Goal: Information Seeking & Learning: Check status

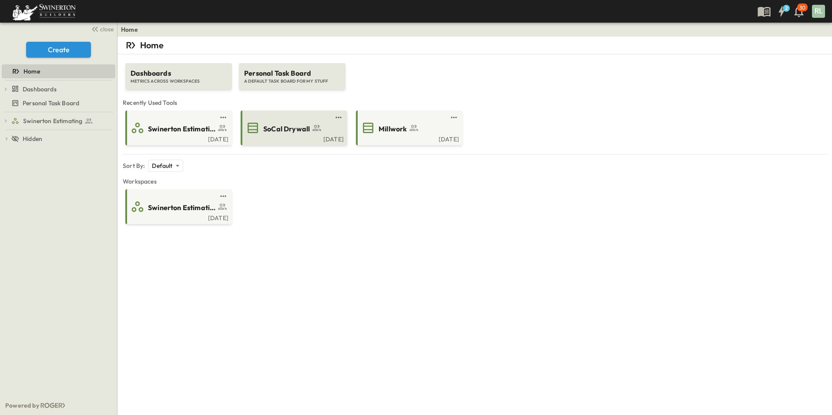
click at [283, 134] on div "SoCal Drywall" at bounding box center [293, 128] width 94 height 14
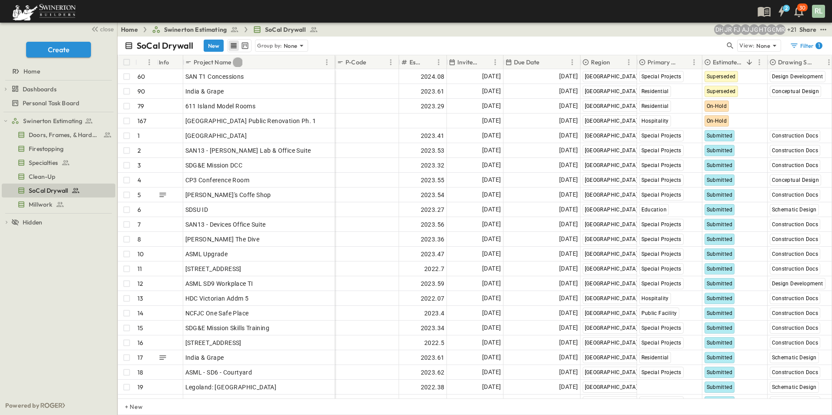
click at [234, 64] on button "Sort" at bounding box center [238, 62] width 10 height 10
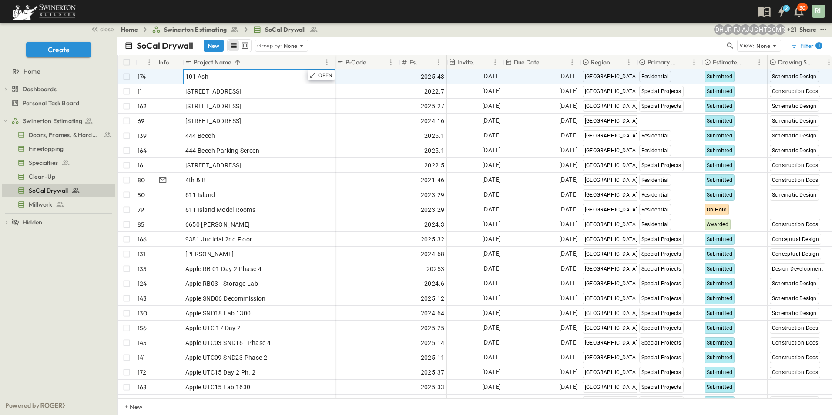
click at [256, 81] on div "101 Ash" at bounding box center [258, 76] width 147 height 12
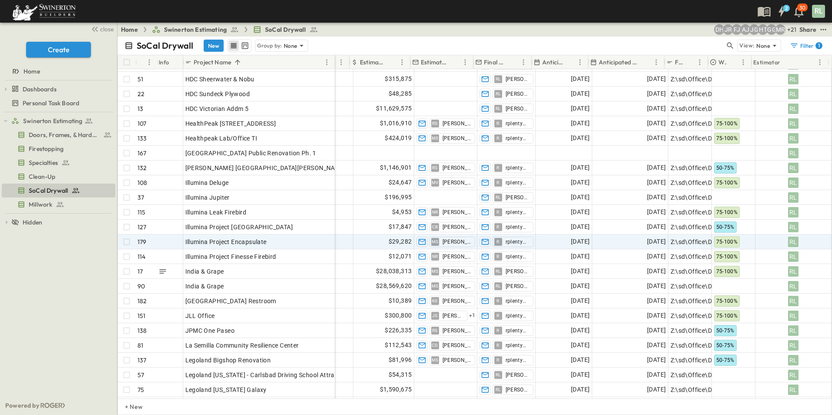
scroll to position [870, 521]
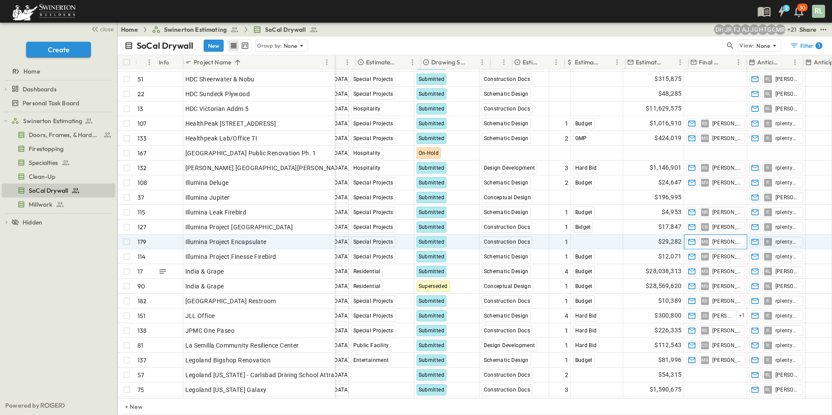
click at [662, 240] on div "Add P-Code 2025.48 [DATE] [DATE] [GEOGRAPHIC_DATA] Special Projects Submitted C…" at bounding box center [574, 241] width 1054 height 15
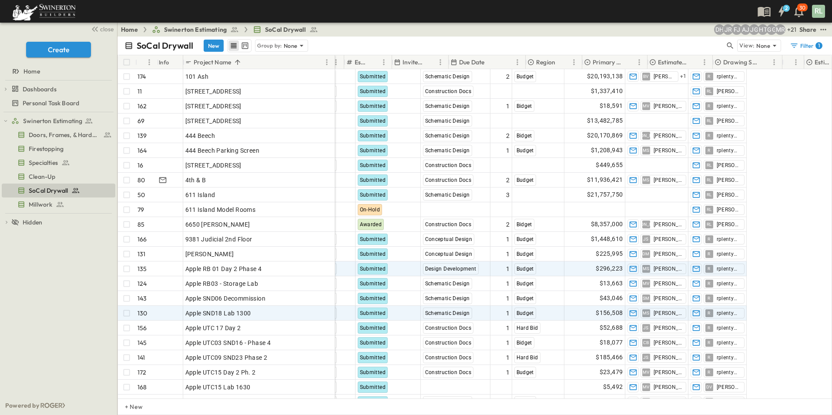
scroll to position [0, 42]
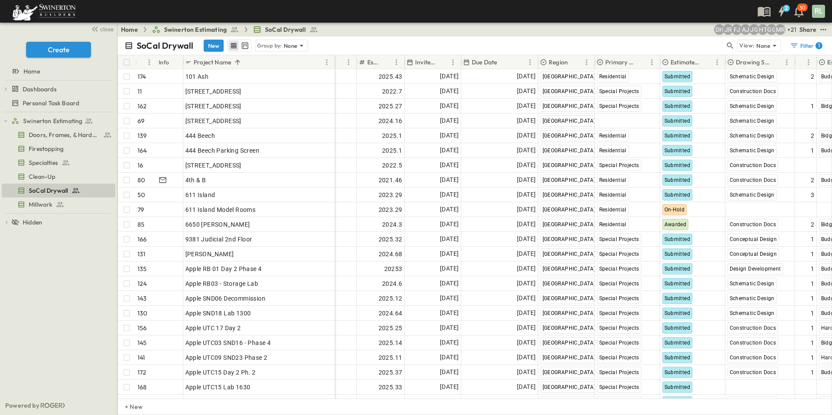
click at [684, 63] on p "Estimate Status" at bounding box center [685, 62] width 30 height 9
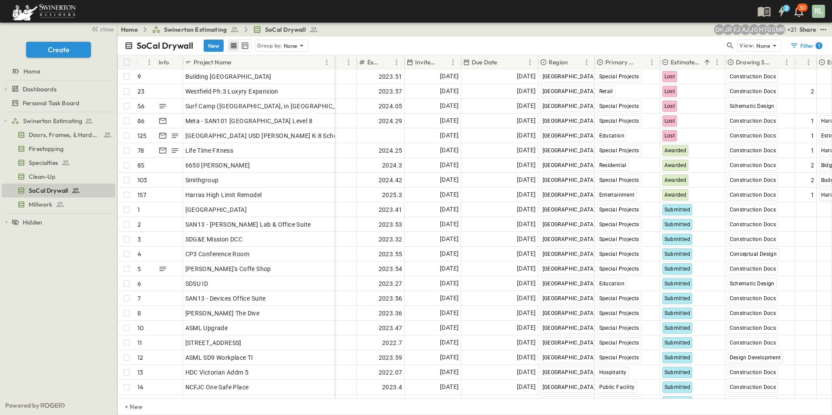
click at [676, 60] on p "Estimate Status" at bounding box center [685, 62] width 30 height 9
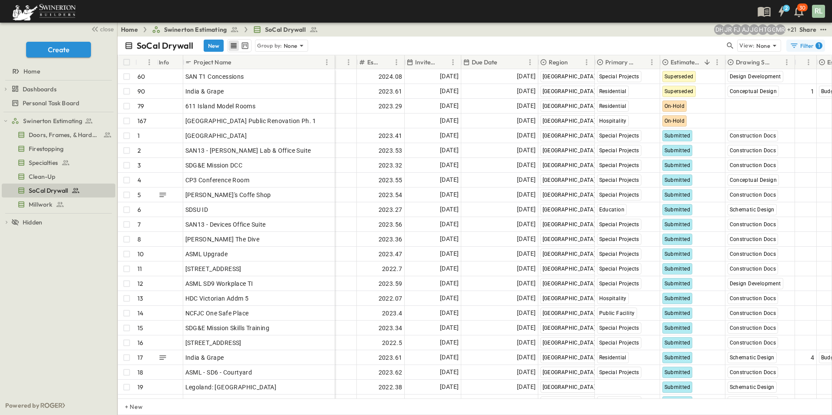
click at [806, 49] on div "Filter 1" at bounding box center [806, 45] width 33 height 9
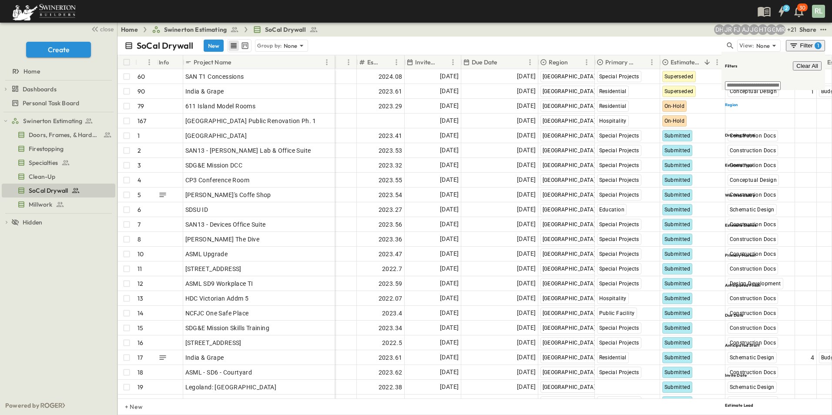
click at [793, 44] on icon "button" at bounding box center [793, 45] width 9 height 9
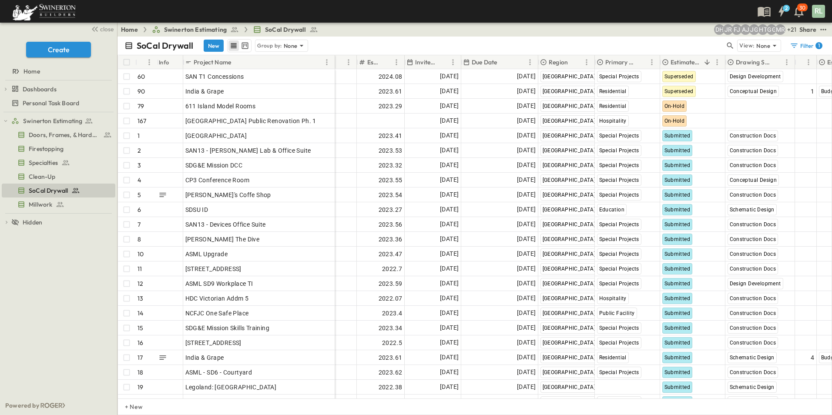
click at [227, 63] on p "Project Name" at bounding box center [212, 62] width 37 height 9
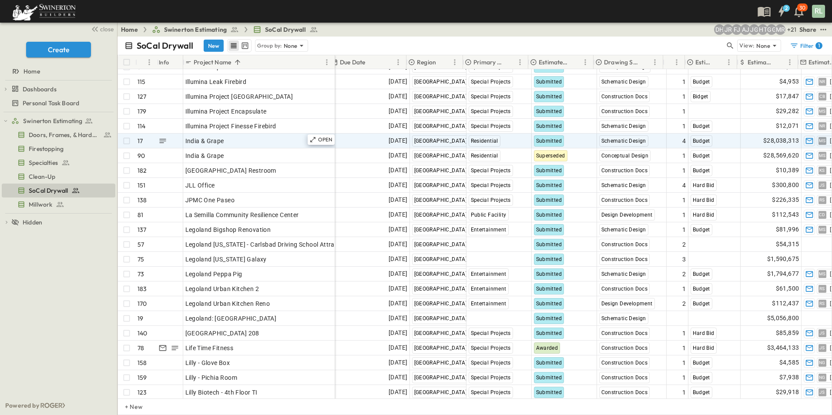
scroll to position [1000, 174]
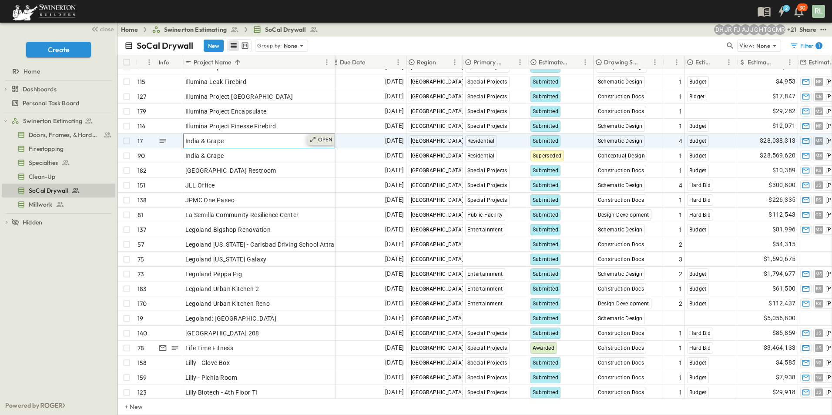
click at [316, 140] on icon at bounding box center [312, 139] width 7 height 7
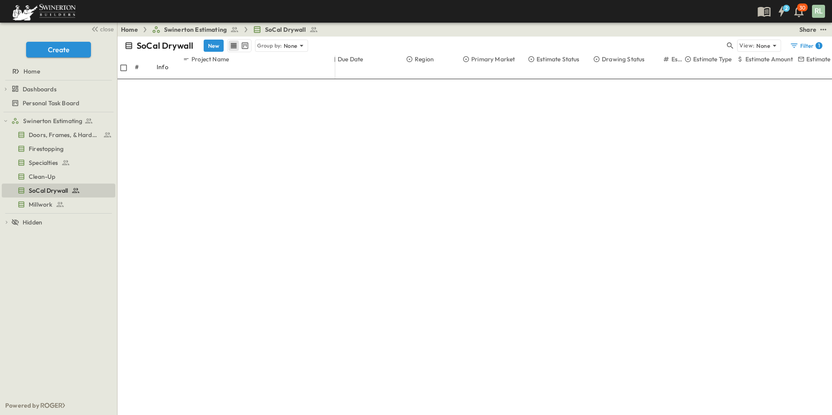
scroll to position [124, 0]
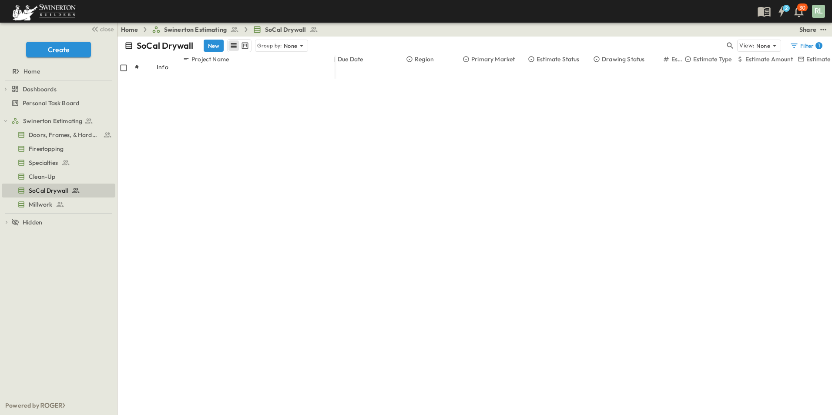
click at [618, 143] on span "Estimating" at bounding box center [618, 146] width 26 height 7
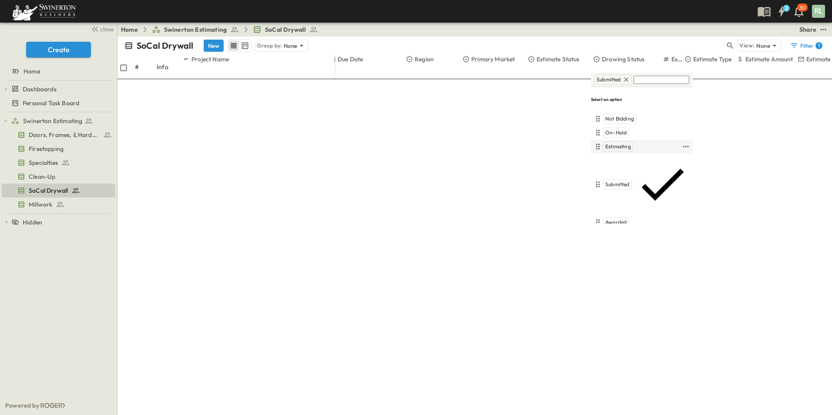
click at [619, 143] on span "Estimating" at bounding box center [618, 146] width 26 height 7
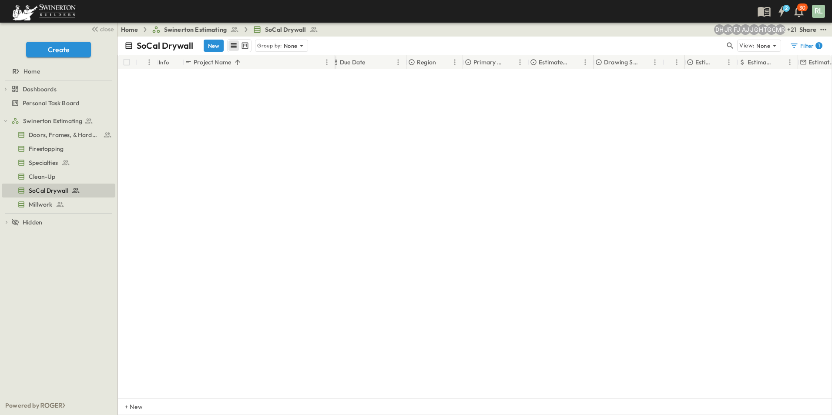
scroll to position [0, 174]
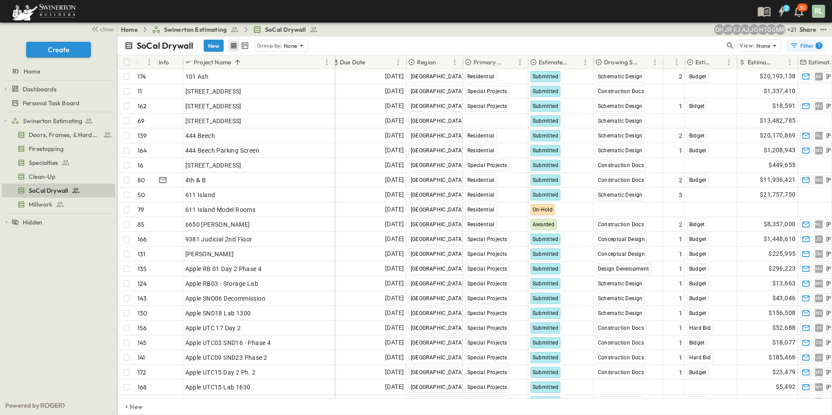
click at [806, 48] on div "Filter 1" at bounding box center [806, 45] width 33 height 9
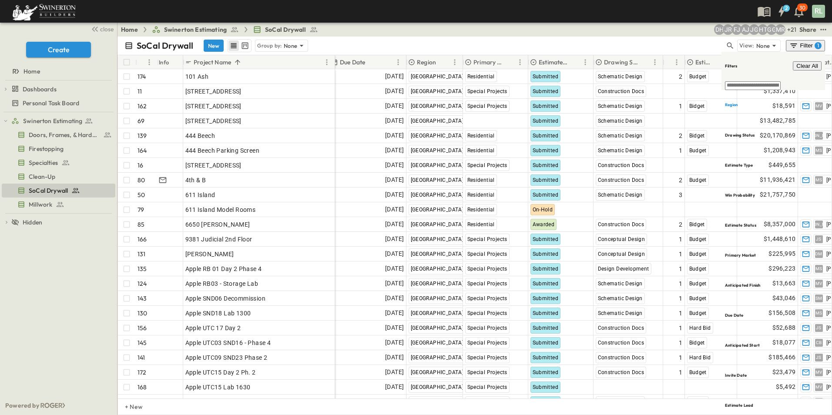
click at [804, 63] on span "Clear All" at bounding box center [807, 66] width 22 height 7
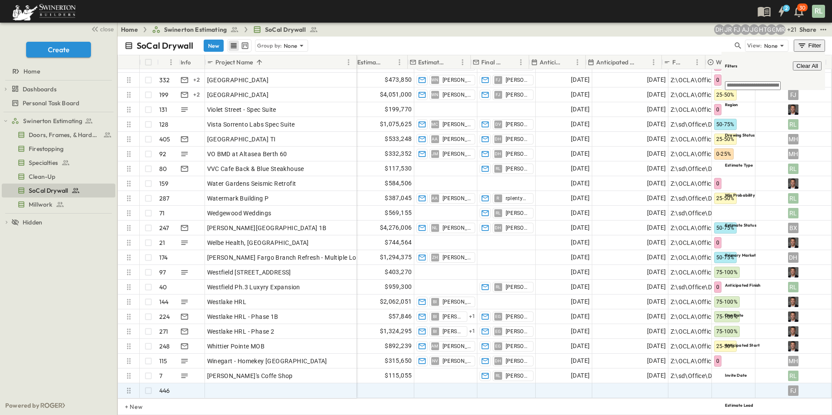
scroll to position [6274, 586]
drag, startPoint x: 244, startPoint y: 386, endPoint x: 225, endPoint y: 386, distance: 18.7
click at [242, 386] on div "Add Name" at bounding box center [280, 391] width 147 height 12
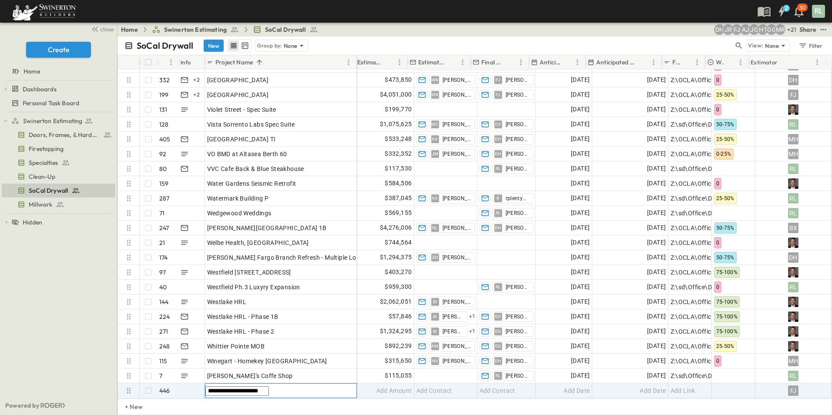
type input "**********"
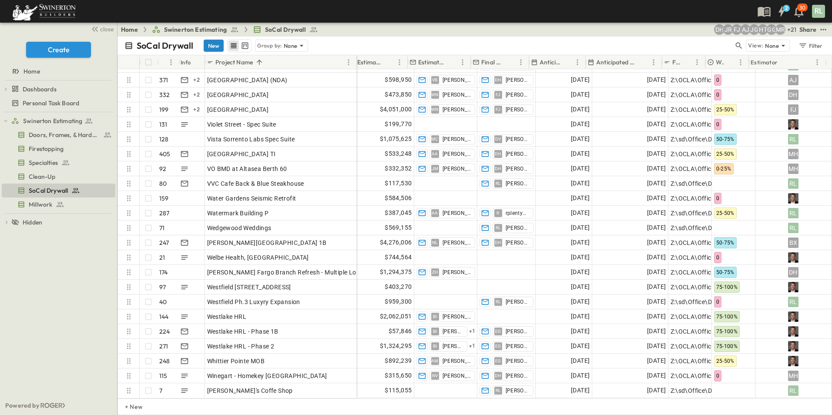
click at [212, 47] on button "New" at bounding box center [214, 46] width 20 height 12
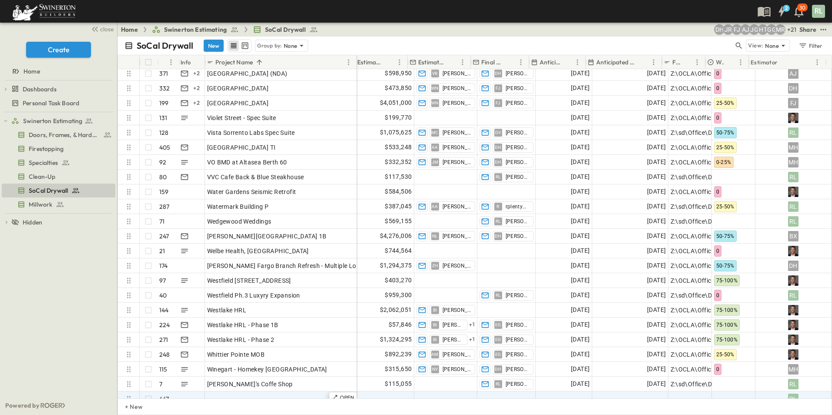
scroll to position [6288, 586]
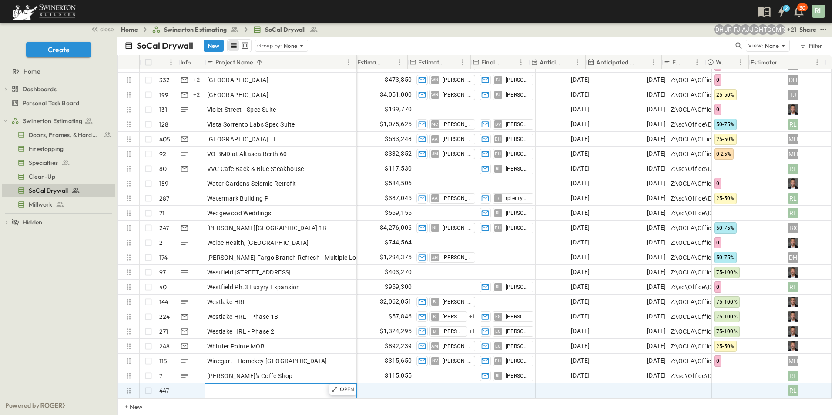
click at [221, 386] on span "Add Name" at bounding box center [222, 390] width 30 height 9
type input "*"
type input "**********"
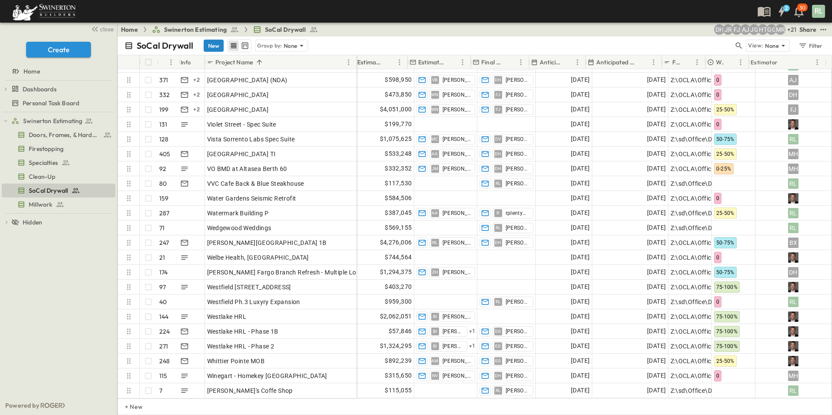
click at [213, 45] on button "New" at bounding box center [214, 46] width 20 height 12
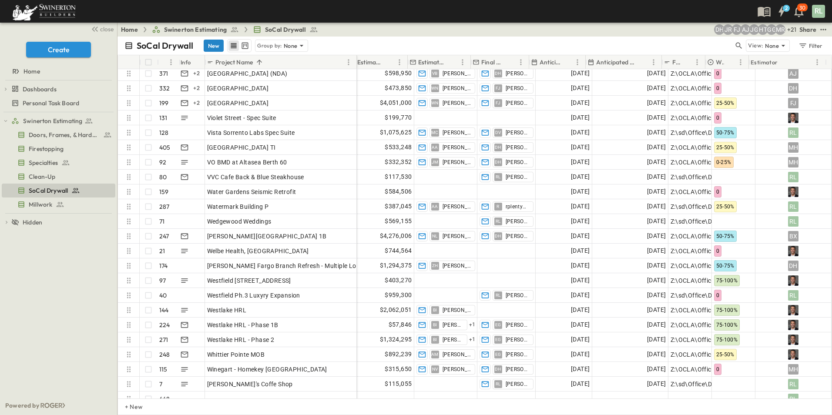
scroll to position [6303, 586]
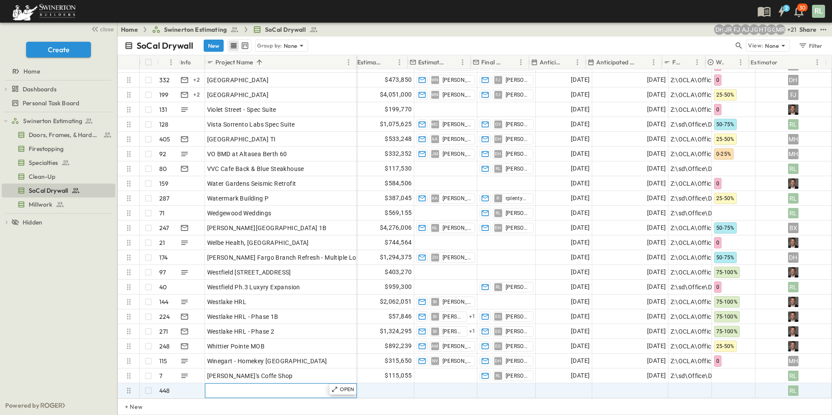
click at [227, 386] on span "Add Name" at bounding box center [222, 390] width 30 height 9
type input "**********"
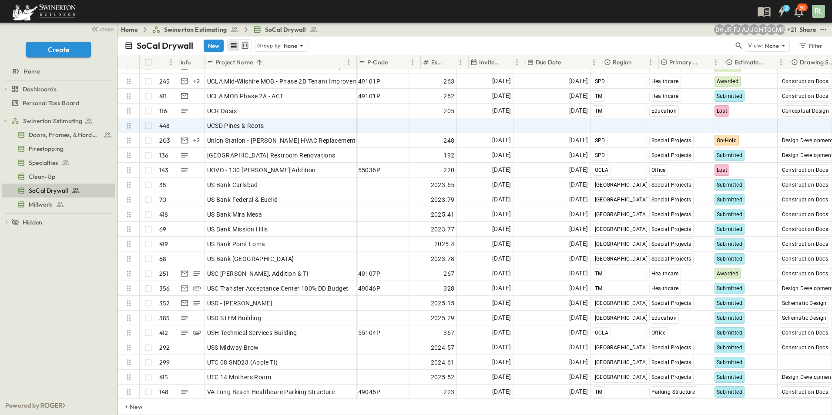
scroll to position [5956, 0]
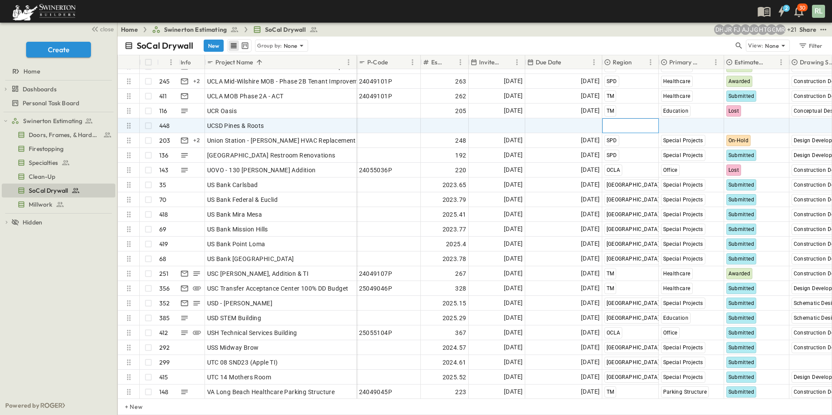
click at [608, 126] on span "Select Region" at bounding box center [623, 125] width 38 height 9
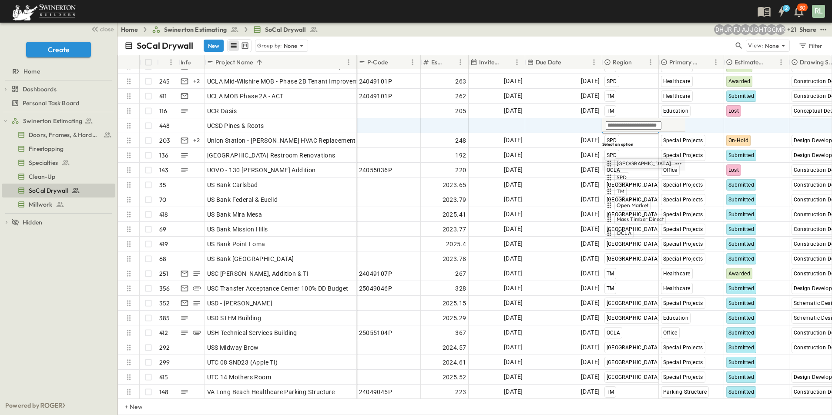
click at [626, 160] on span "[GEOGRAPHIC_DATA]" at bounding box center [643, 163] width 54 height 7
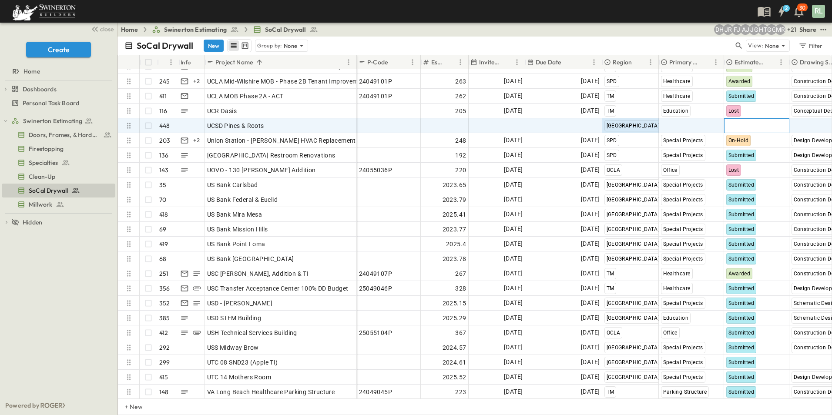
click at [736, 124] on span "Select Status" at bounding box center [744, 125] width 37 height 9
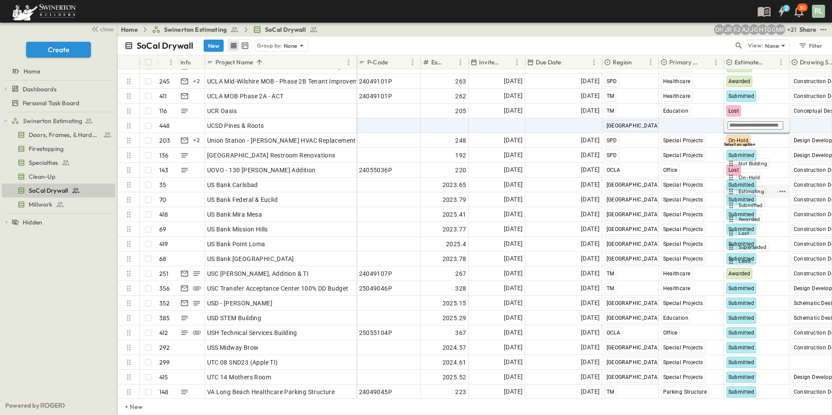
click at [750, 188] on span "Estimating" at bounding box center [751, 191] width 26 height 7
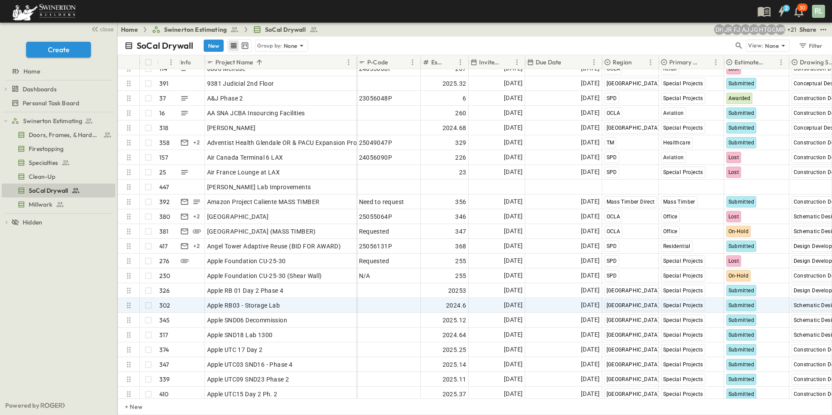
scroll to position [304, 0]
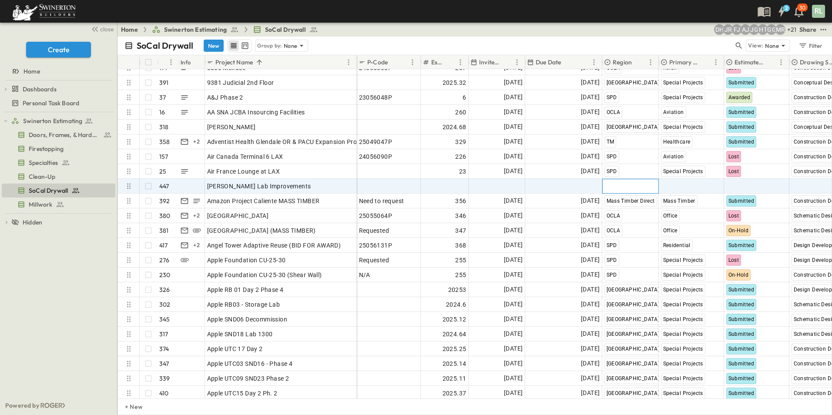
click at [617, 187] on span "Select Region" at bounding box center [623, 186] width 38 height 9
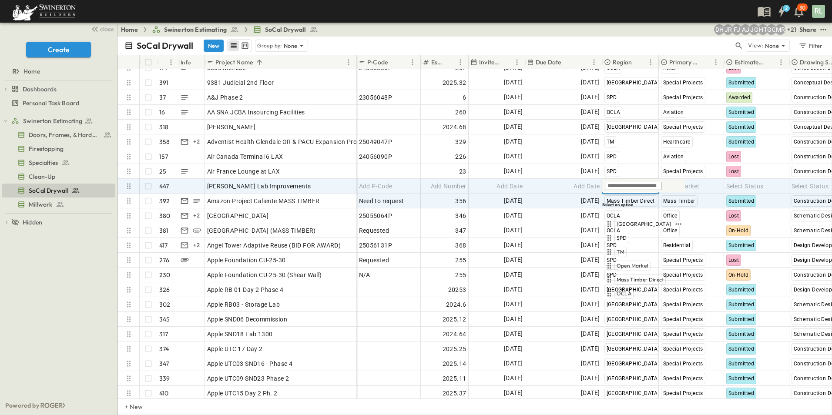
click at [628, 221] on span "[GEOGRAPHIC_DATA]" at bounding box center [643, 224] width 54 height 7
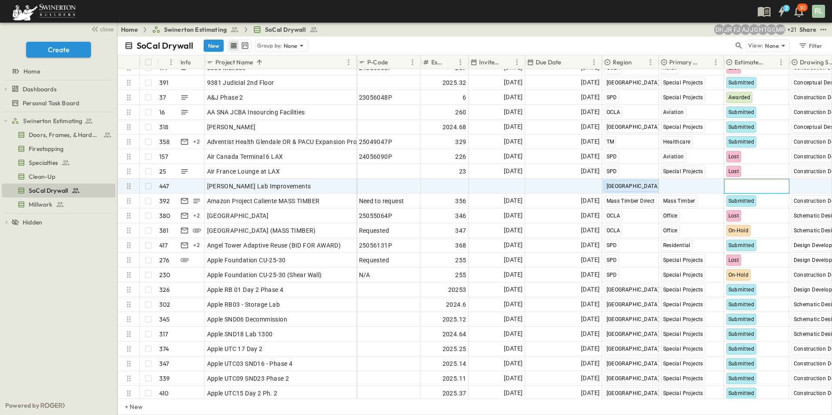
click at [740, 188] on span "Select Status" at bounding box center [744, 186] width 37 height 9
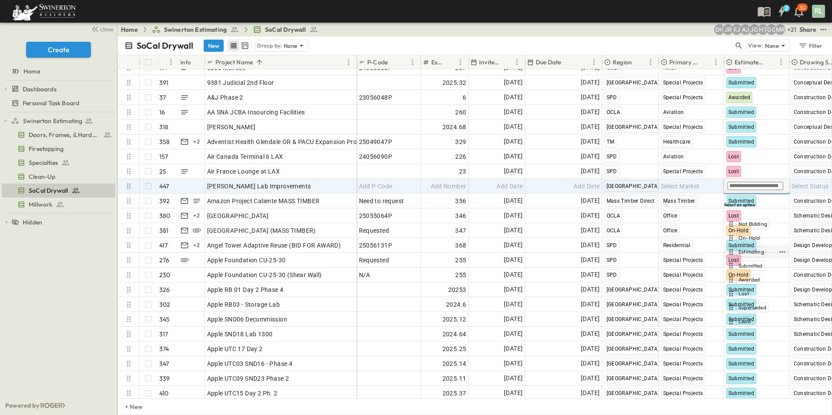
click at [748, 248] on span "Estimating" at bounding box center [751, 251] width 26 height 7
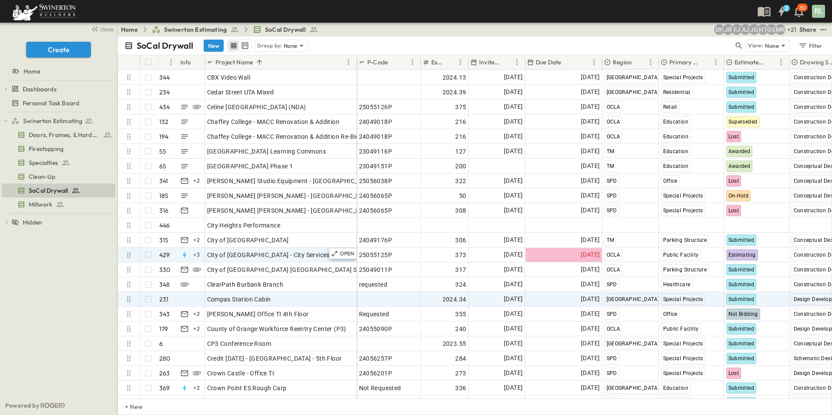
scroll to position [1261, 0]
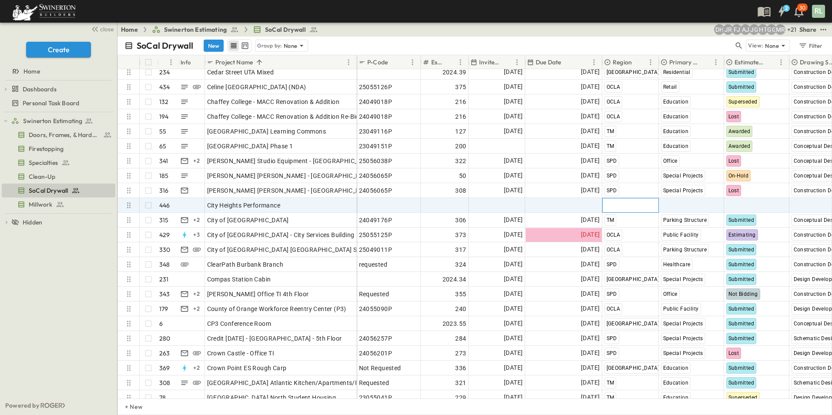
click at [619, 208] on span "Select Region" at bounding box center [623, 205] width 38 height 9
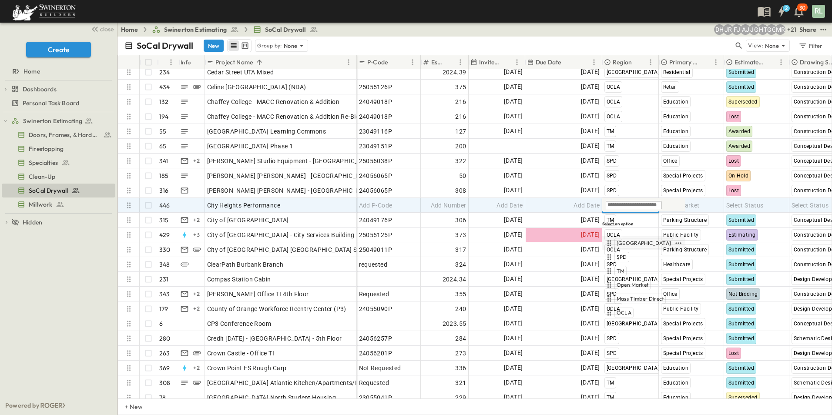
click at [626, 240] on span "[GEOGRAPHIC_DATA]" at bounding box center [643, 243] width 54 height 7
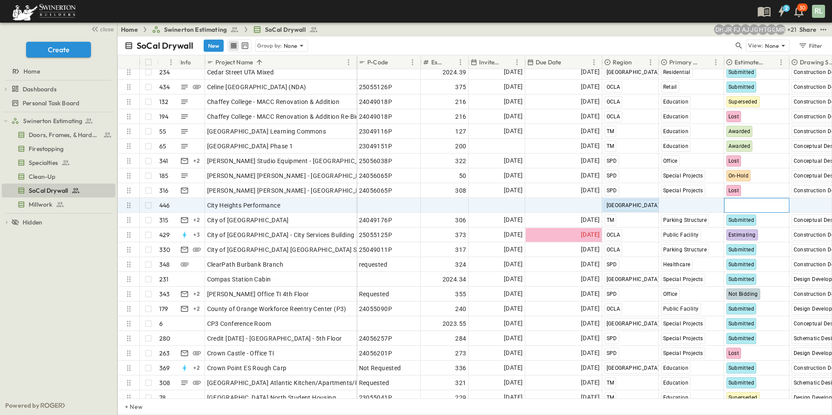
click at [729, 203] on span "Select Status" at bounding box center [744, 205] width 37 height 9
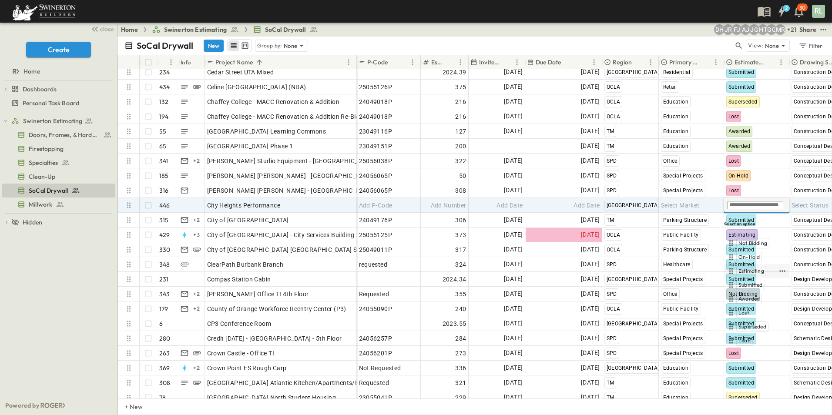
click at [750, 268] on span "Estimating" at bounding box center [751, 271] width 26 height 7
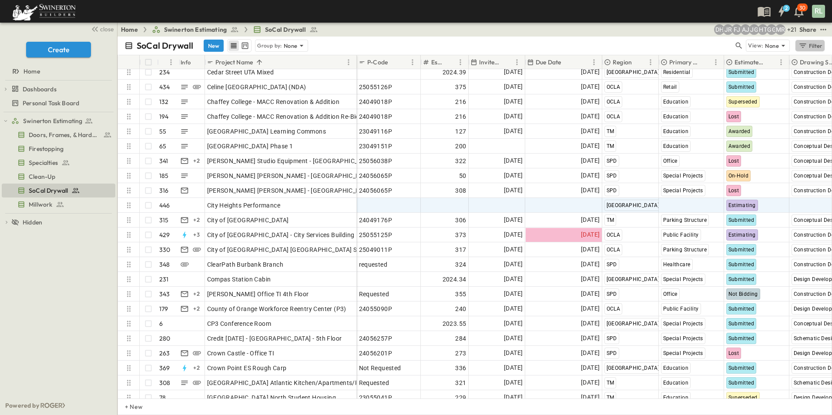
click at [809, 46] on div "Filter" at bounding box center [810, 46] width 25 height 10
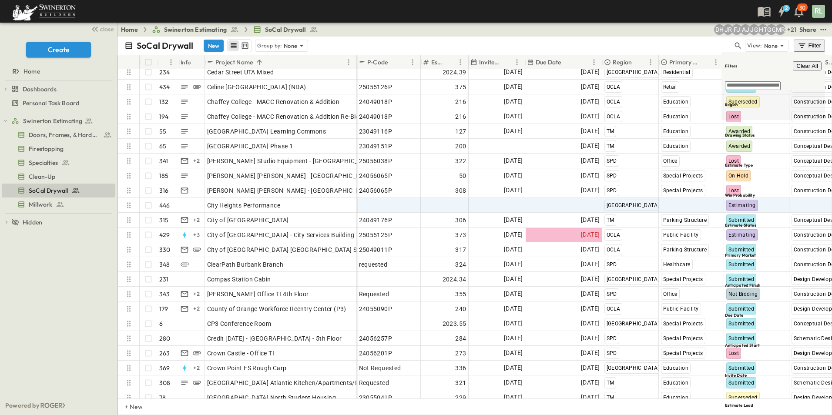
click at [733, 102] on h6 "Region" at bounding box center [731, 105] width 13 height 6
click at [677, 67] on span "[GEOGRAPHIC_DATA]" at bounding box center [692, 64] width 51 height 7
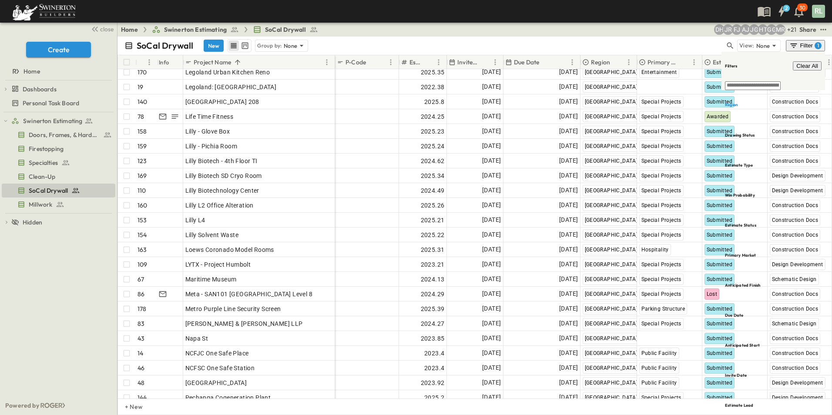
click at [717, 60] on p "Estimate Status" at bounding box center [728, 62] width 30 height 9
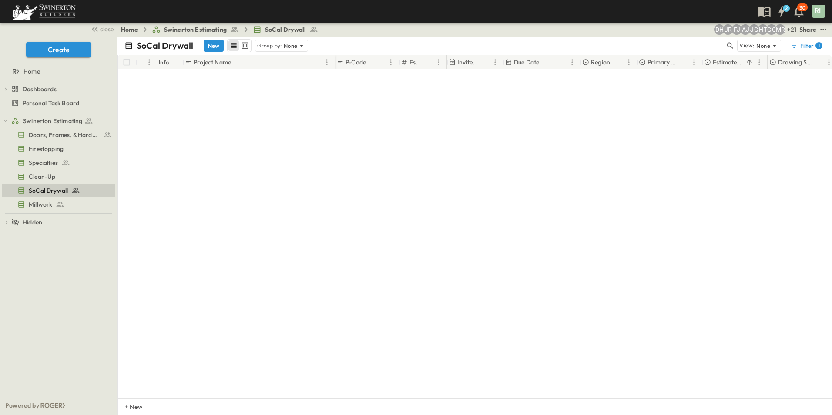
scroll to position [0, 0]
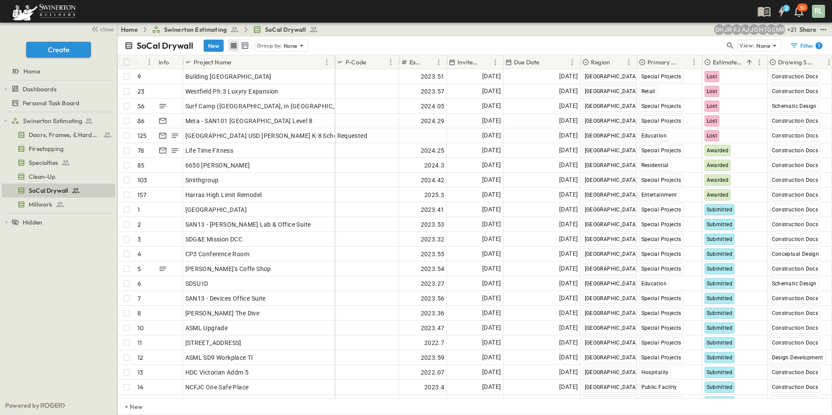
click at [718, 60] on p "Estimate Status" at bounding box center [728, 62] width 30 height 9
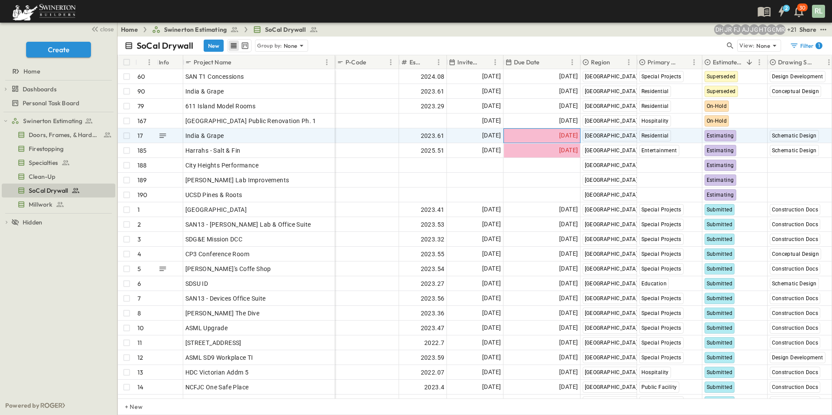
click at [559, 135] on span "[DATE]" at bounding box center [568, 135] width 19 height 10
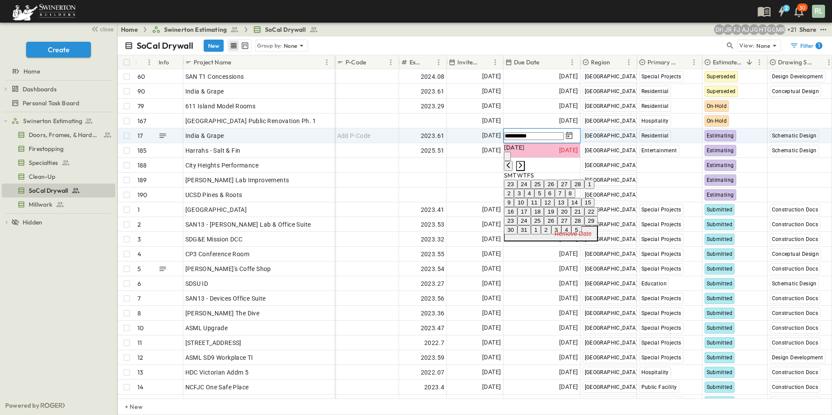
click at [524, 162] on icon "Next month" at bounding box center [520, 165] width 7 height 7
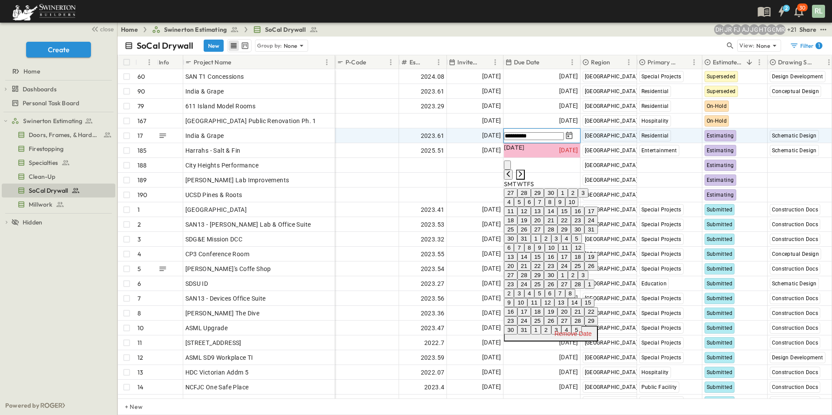
click at [524, 171] on icon "Next month" at bounding box center [520, 174] width 7 height 7
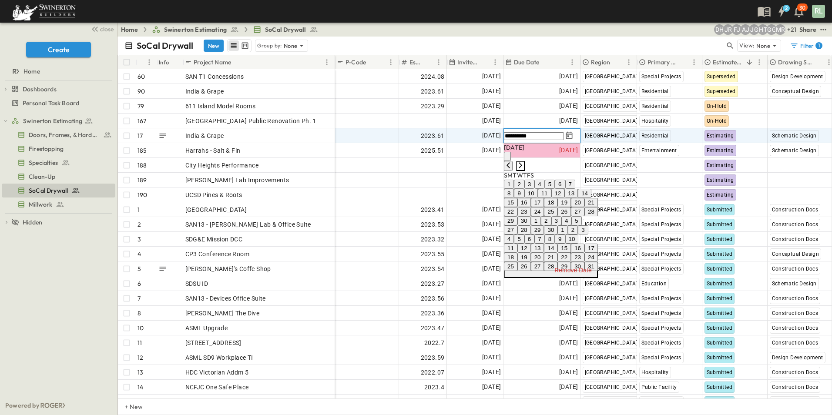
click at [524, 162] on icon "Next month" at bounding box center [520, 165] width 7 height 7
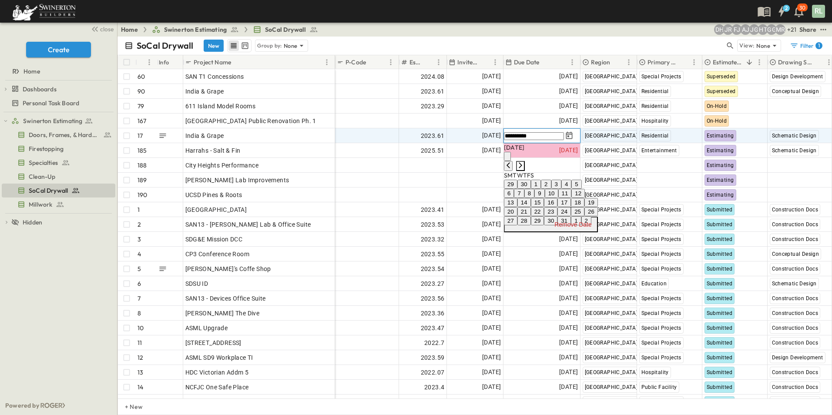
click at [524, 162] on icon "Next month" at bounding box center [520, 165] width 7 height 7
click at [584, 207] on button "19" at bounding box center [577, 202] width 13 height 9
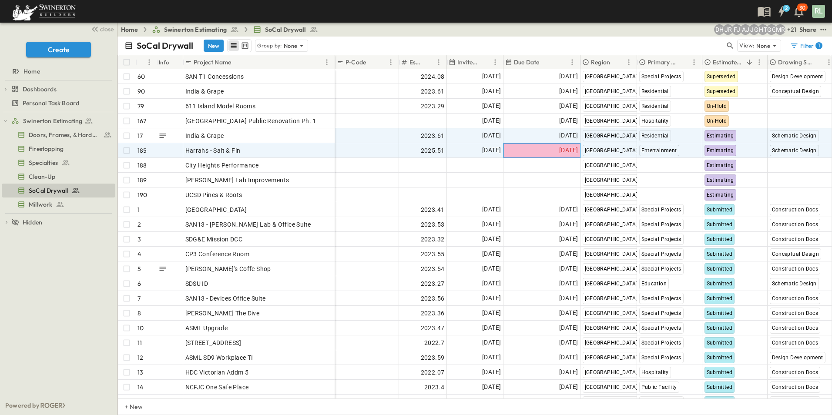
click at [543, 150] on div "[DATE]" at bounding box center [542, 151] width 76 height 14
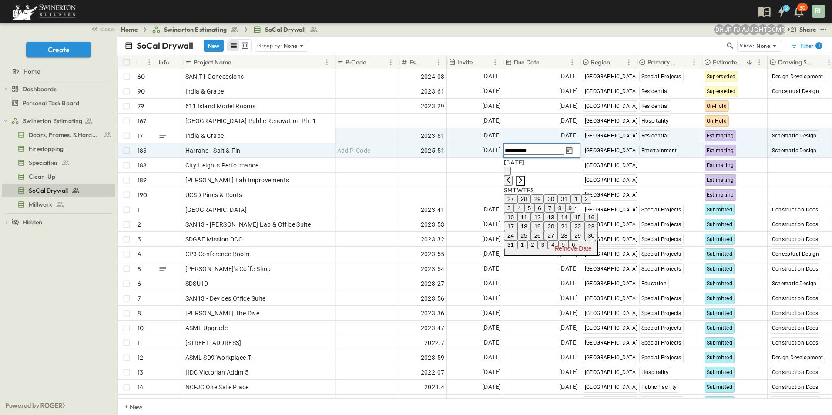
click at [524, 177] on icon "Next month" at bounding box center [520, 180] width 7 height 7
click at [584, 222] on button "19" at bounding box center [577, 217] width 13 height 9
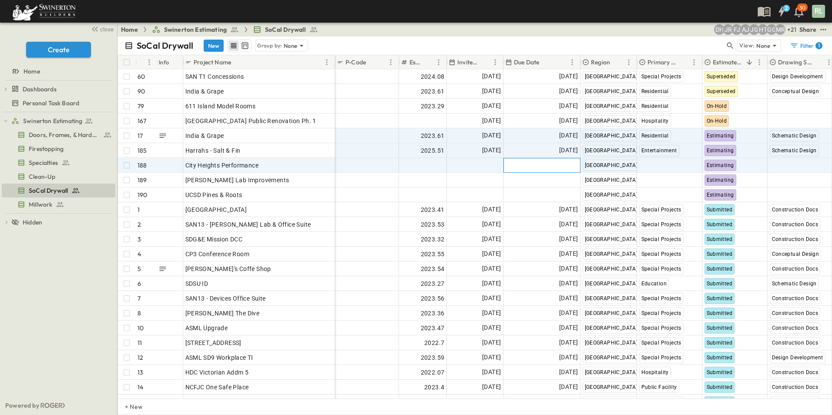
click at [549, 167] on div "Add Date" at bounding box center [542, 165] width 76 height 14
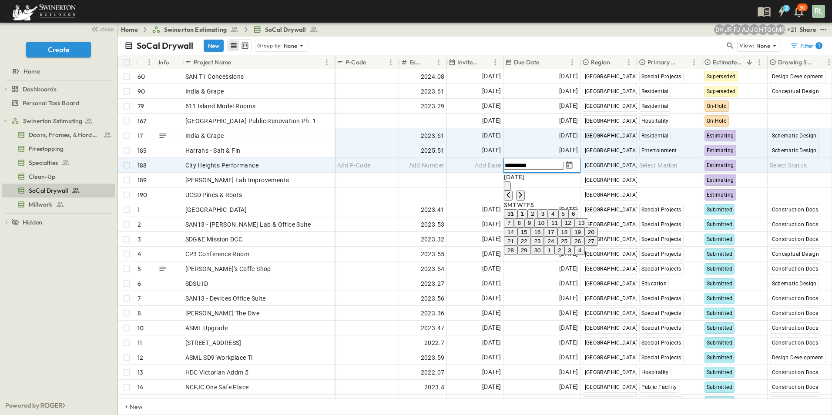
click at [519, 165] on input "**********" at bounding box center [534, 166] width 60 height 8
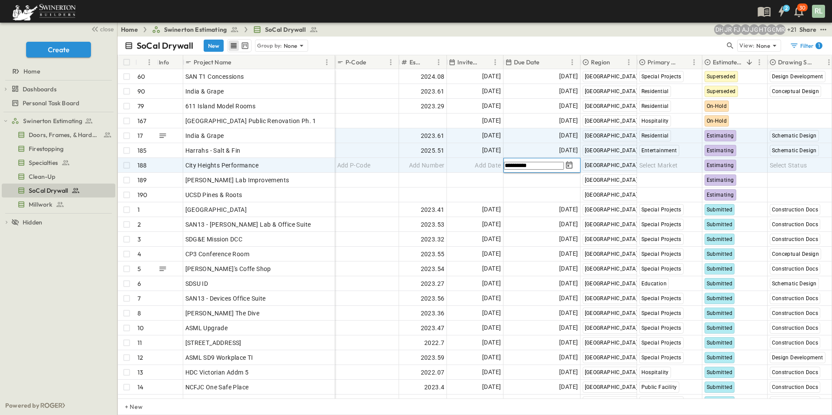
type input "**********"
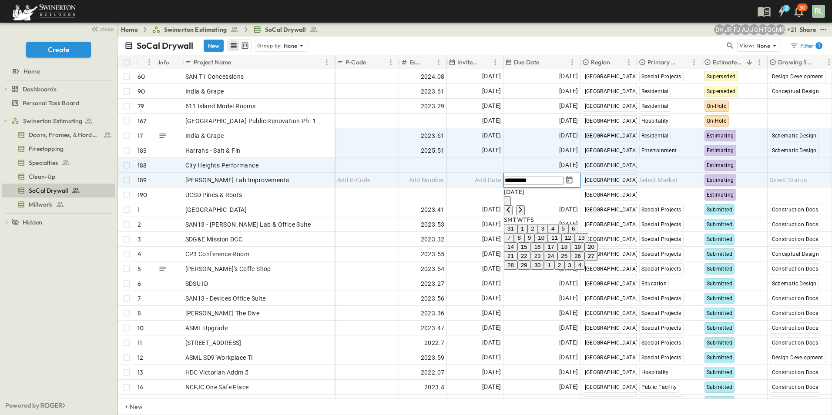
type input "**********"
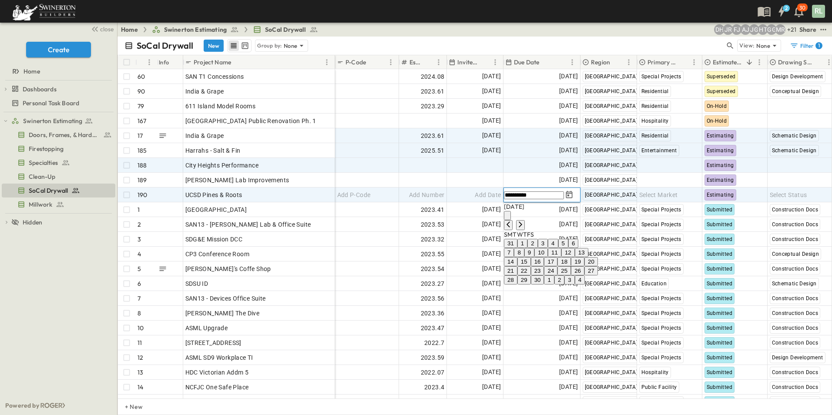
type input "**********"
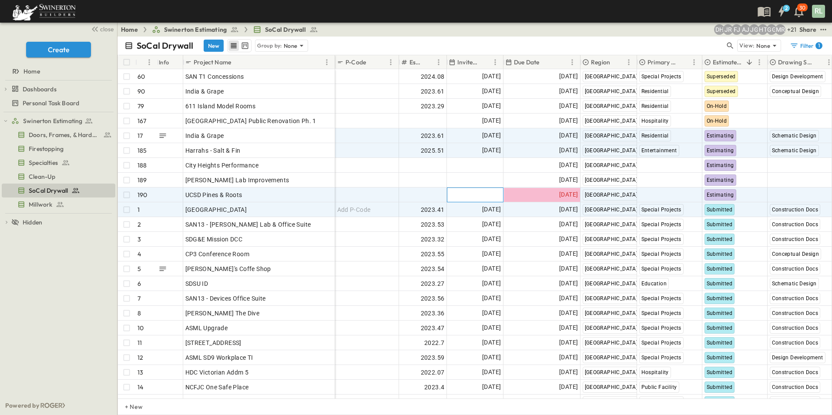
click at [461, 192] on div "Add Date" at bounding box center [475, 195] width 56 height 14
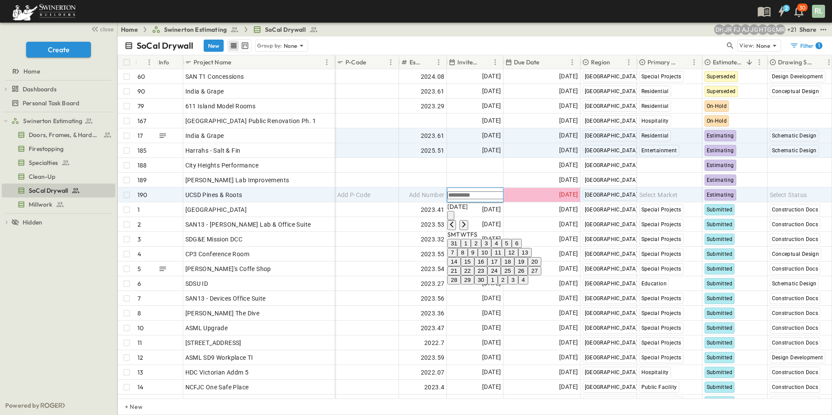
click at [478, 257] on button "9" at bounding box center [473, 252] width 10 height 9
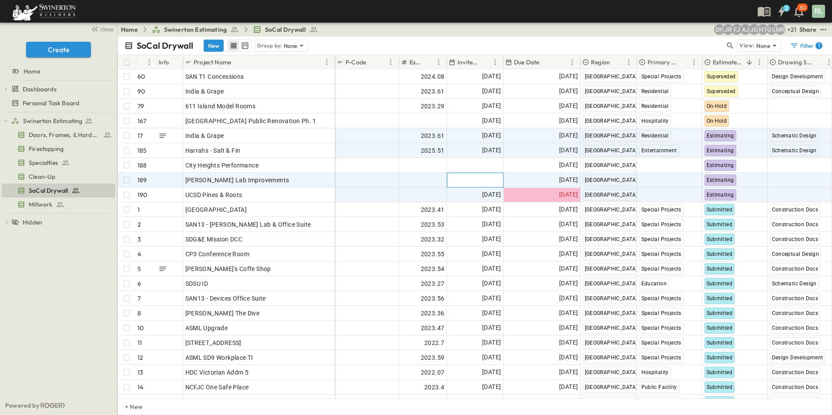
click at [483, 182] on span "Add Date" at bounding box center [488, 180] width 26 height 9
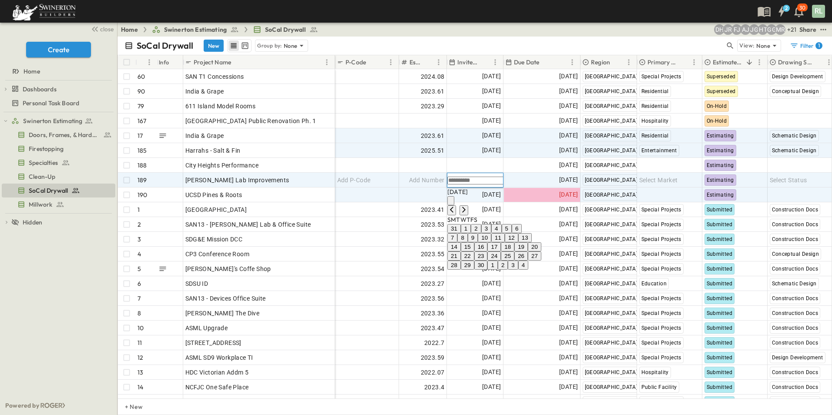
click at [478, 242] on button "9" at bounding box center [473, 237] width 10 height 9
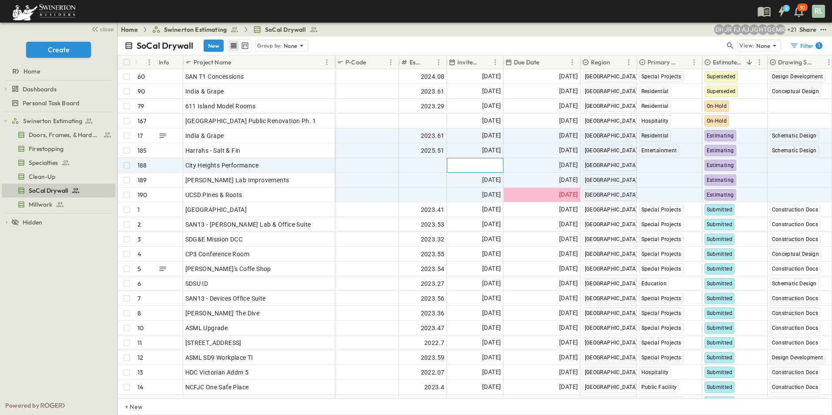
click at [478, 163] on span "Add Date" at bounding box center [488, 165] width 26 height 9
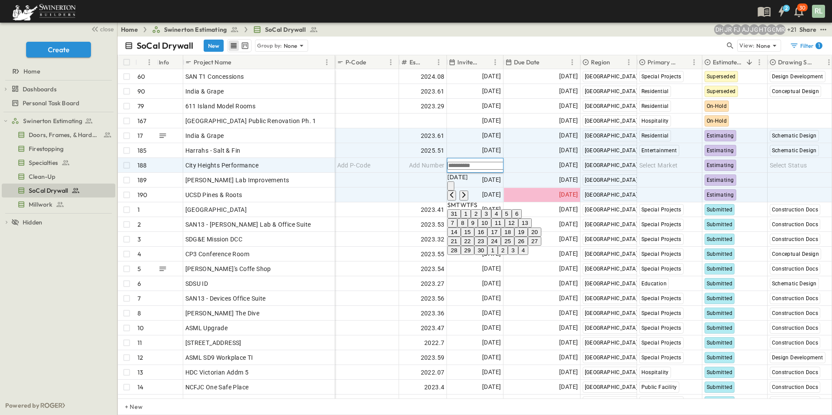
click at [478, 228] on button "9" at bounding box center [473, 222] width 10 height 9
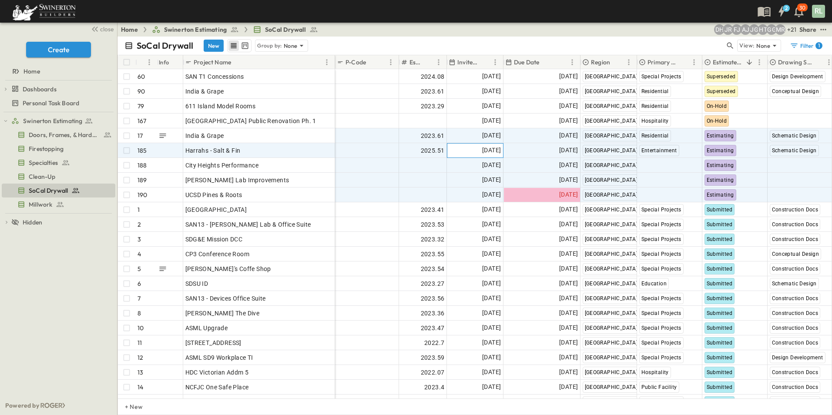
click at [482, 153] on span "[DATE]" at bounding box center [491, 150] width 19 height 10
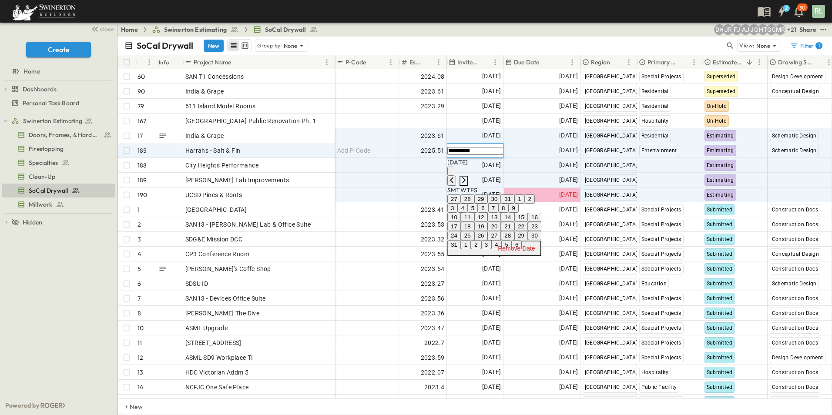
click at [467, 177] on icon "Next month" at bounding box center [463, 180] width 7 height 7
click at [467, 213] on button "8" at bounding box center [462, 208] width 10 height 9
click at [478, 150] on input "**********" at bounding box center [477, 151] width 60 height 8
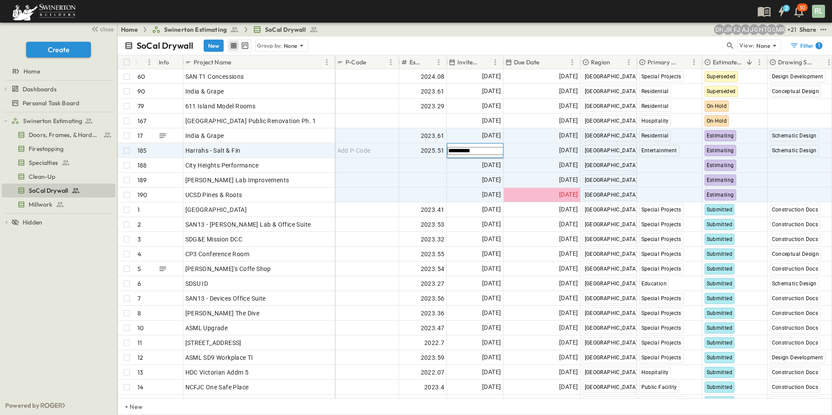
click at [478, 154] on div "**********" at bounding box center [484, 150] width 74 height 10
click at [482, 151] on input "**********" at bounding box center [477, 151] width 60 height 8
click at [512, 154] on div "[DATE]" at bounding box center [542, 151] width 76 height 14
click at [482, 151] on span "[DATE]" at bounding box center [491, 150] width 19 height 10
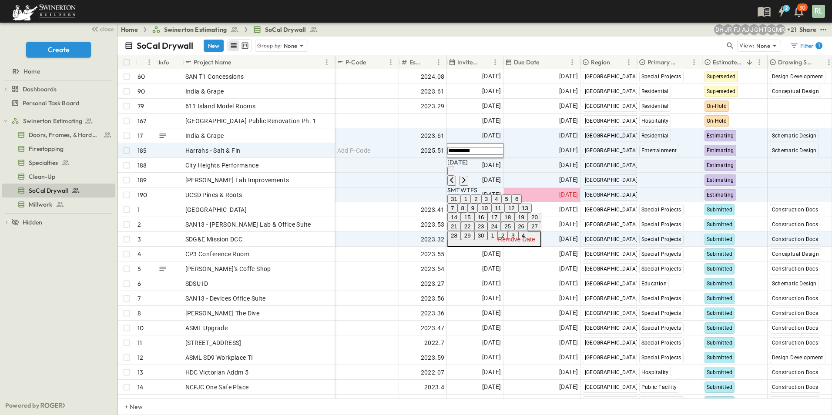
click at [474, 222] on button "15" at bounding box center [467, 217] width 13 height 9
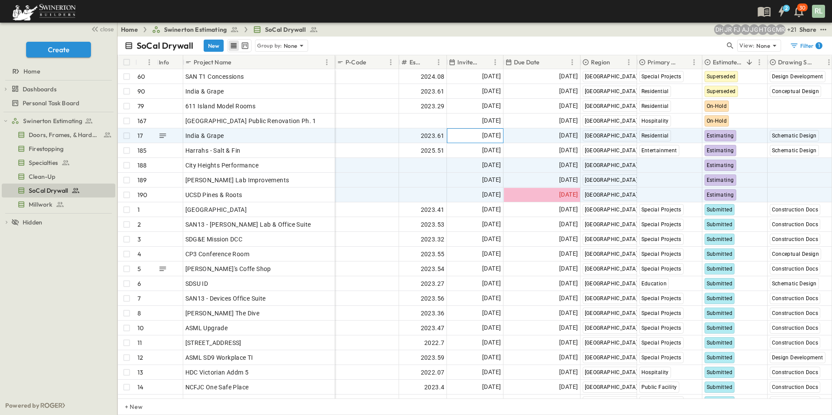
click at [484, 137] on span "[DATE]" at bounding box center [491, 135] width 19 height 10
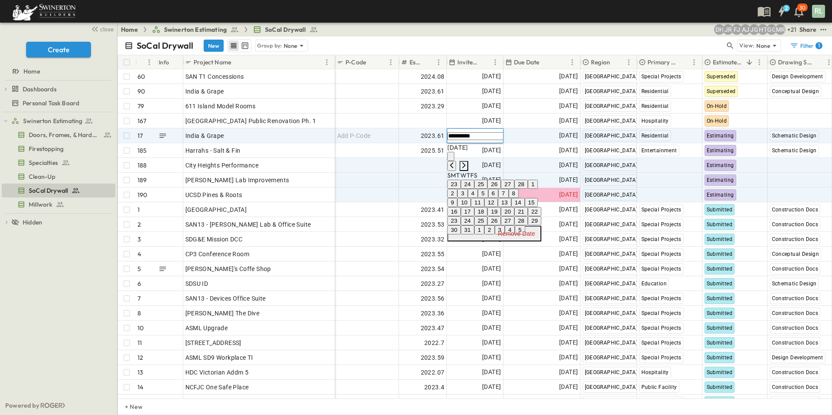
click at [467, 162] on icon "Next month" at bounding box center [463, 165] width 7 height 7
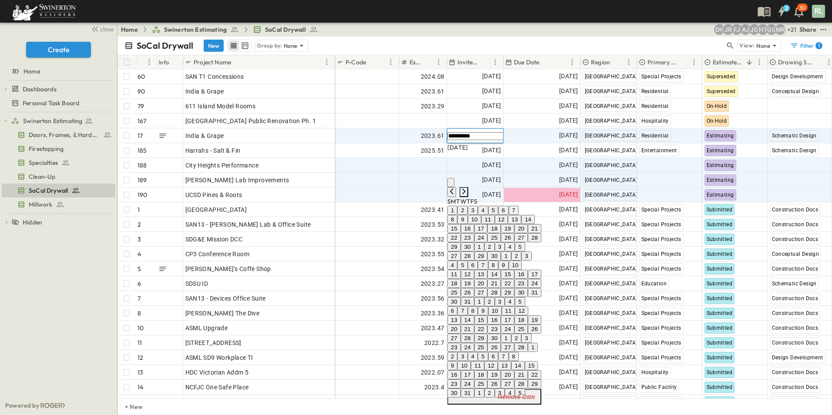
click at [467, 188] on icon "Next month" at bounding box center [463, 191] width 7 height 7
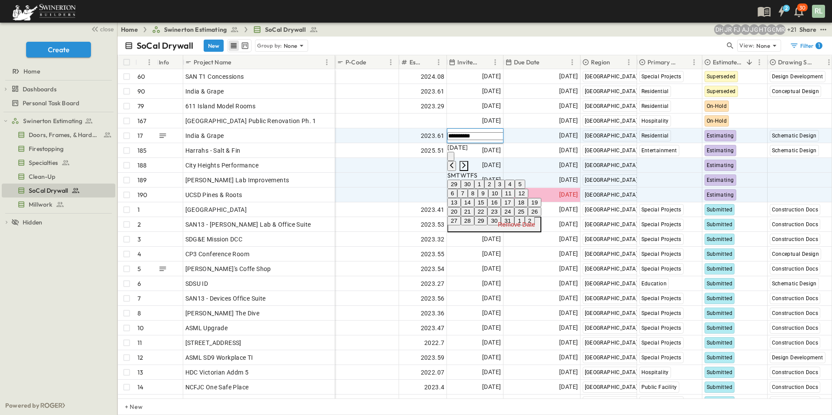
click at [467, 162] on icon "Next month" at bounding box center [463, 165] width 7 height 7
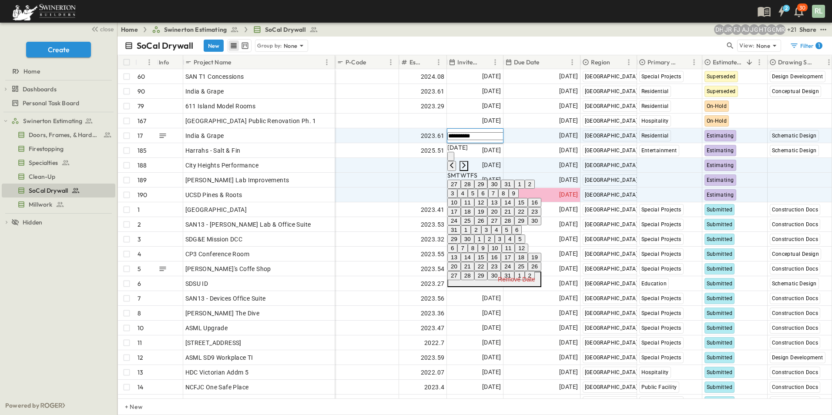
click at [467, 162] on icon "Next month" at bounding box center [463, 165] width 7 height 7
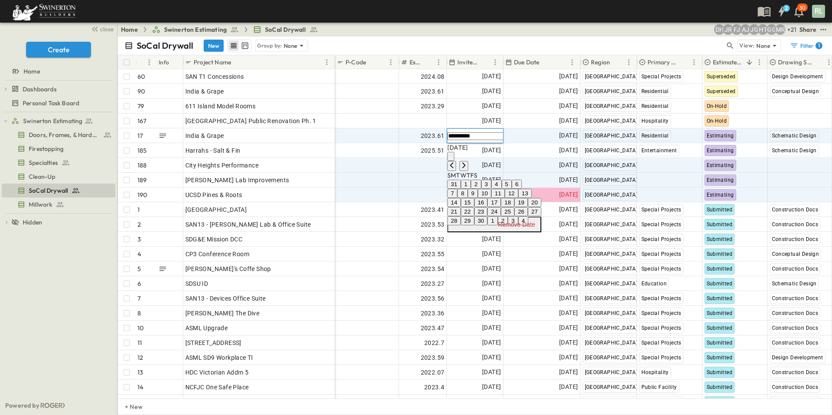
click at [474, 207] on button "15" at bounding box center [467, 202] width 13 height 9
click at [467, 198] on button "8" at bounding box center [462, 193] width 10 height 9
